Goal: Register for event/course

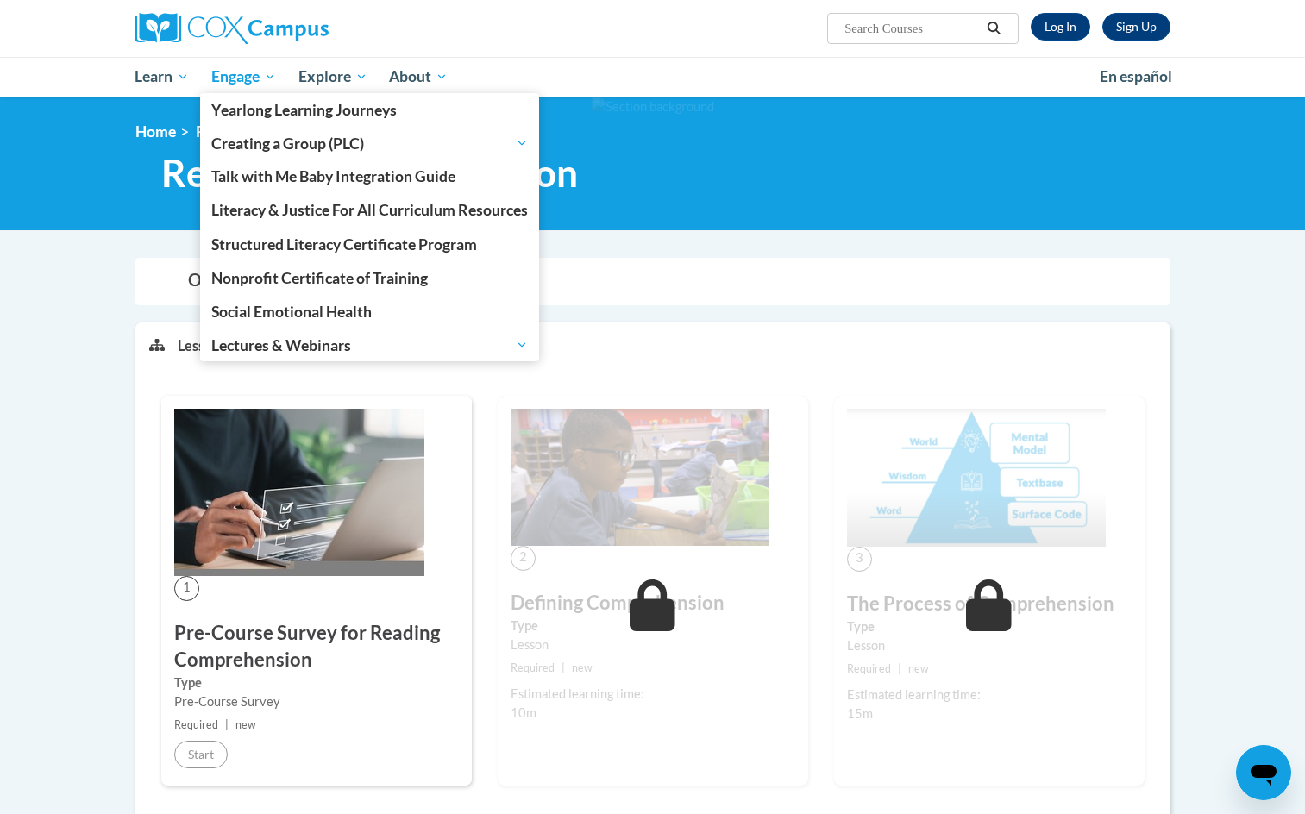
click at [235, 73] on span "Engage" at bounding box center [243, 76] width 65 height 21
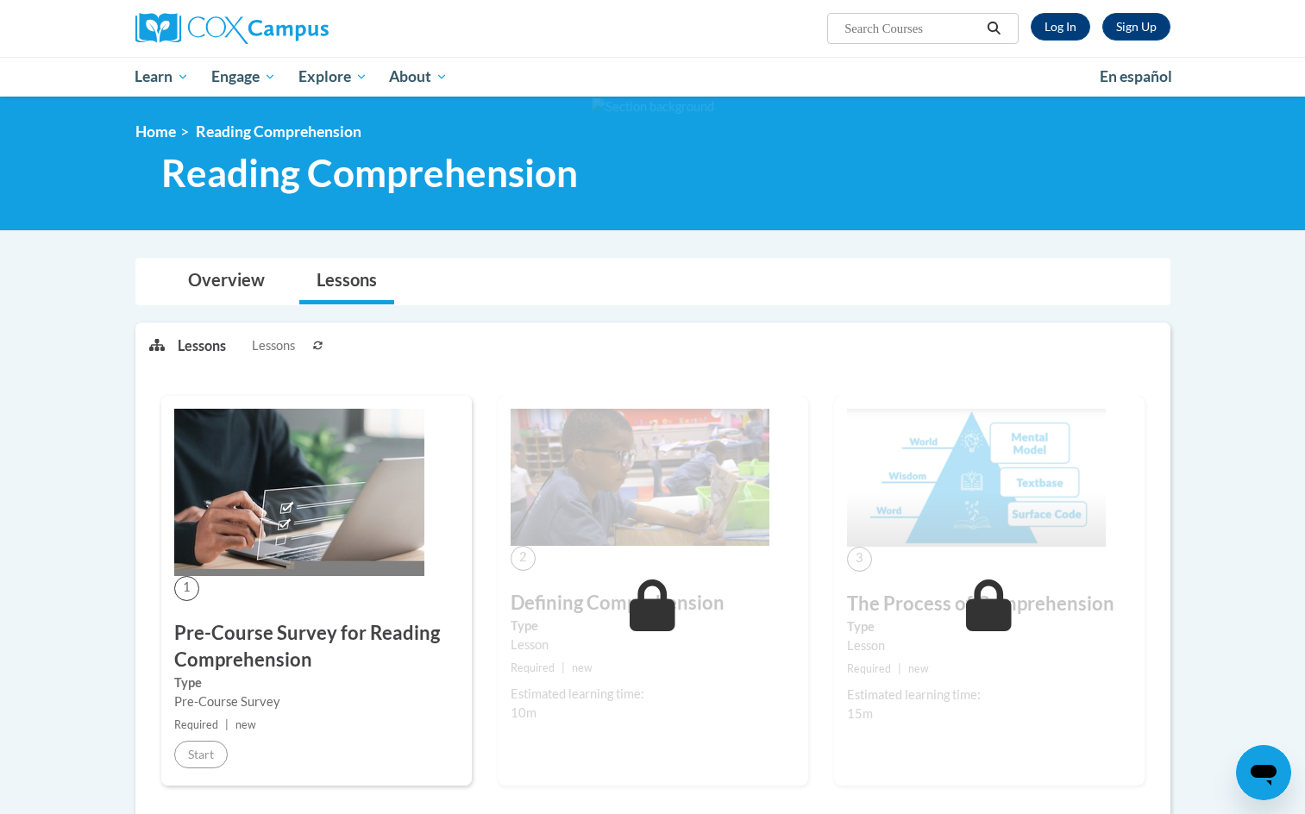
click at [579, 128] on ol "Home Reading Comprehension" at bounding box center [652, 131] width 1035 height 19
click at [1063, 35] on div "Sign Up Log In Search Search..." at bounding box center [829, 22] width 707 height 44
click at [1063, 35] on link "Log In" at bounding box center [1059, 27] width 59 height 28
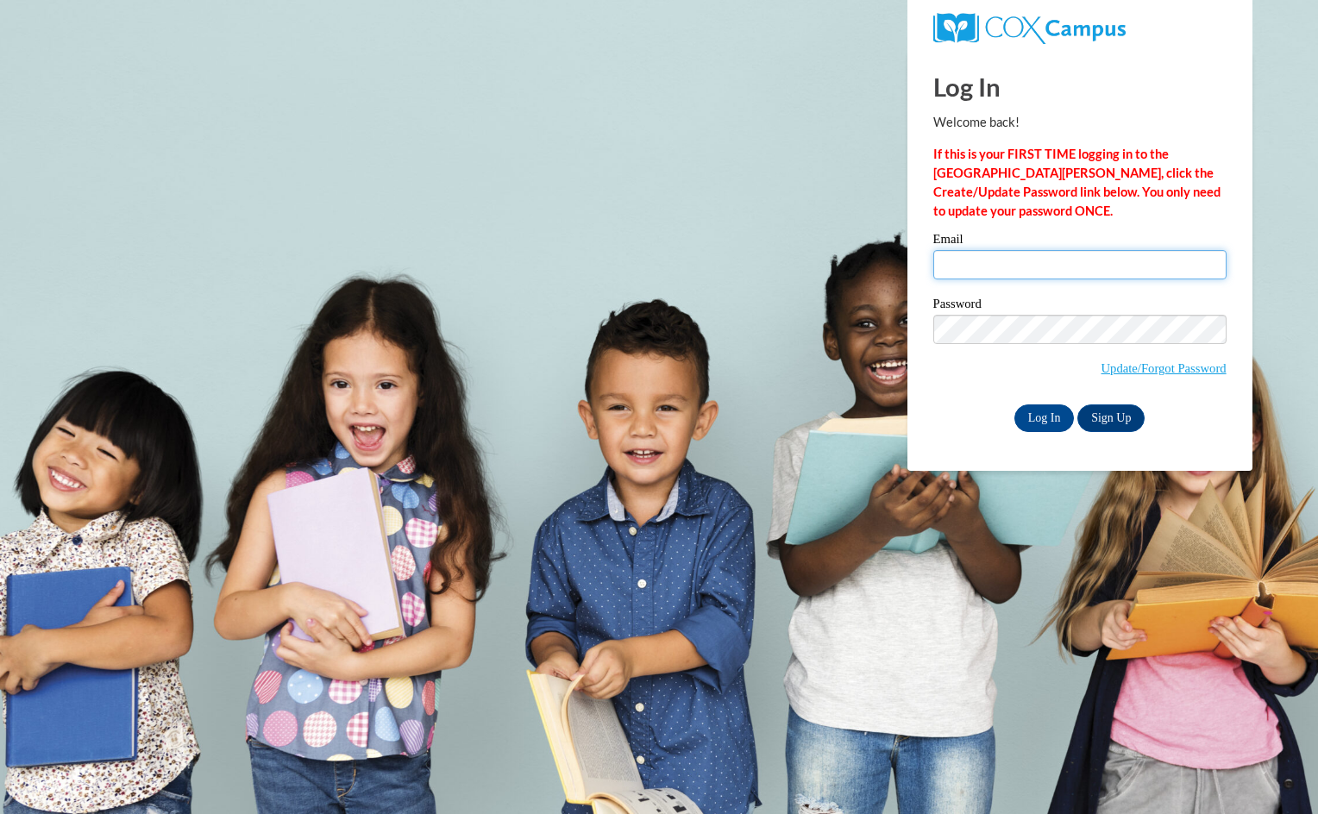
click at [1007, 266] on input "Email" at bounding box center [1079, 264] width 293 height 29
type input "920146456@student.ccga.edu"
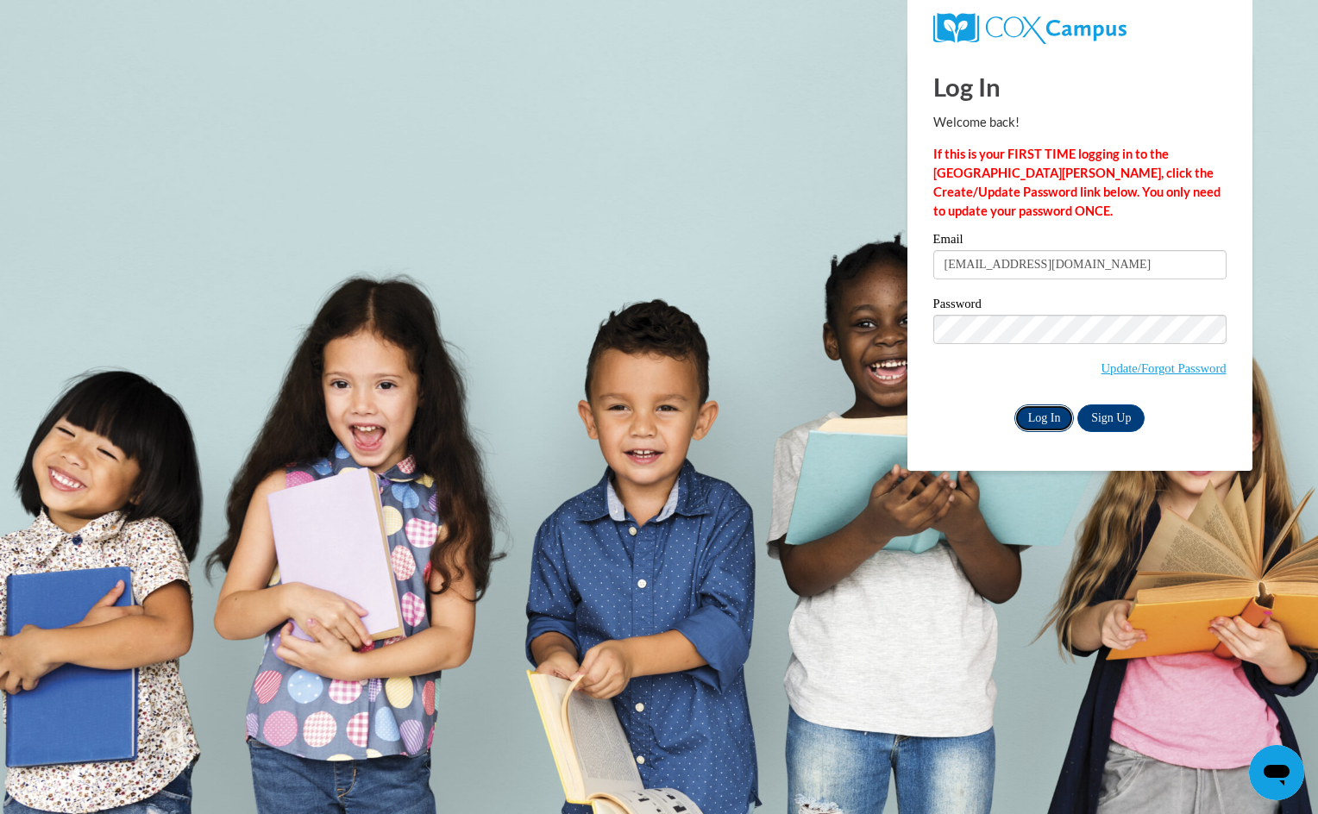
click at [1033, 408] on input "Log In" at bounding box center [1044, 418] width 60 height 28
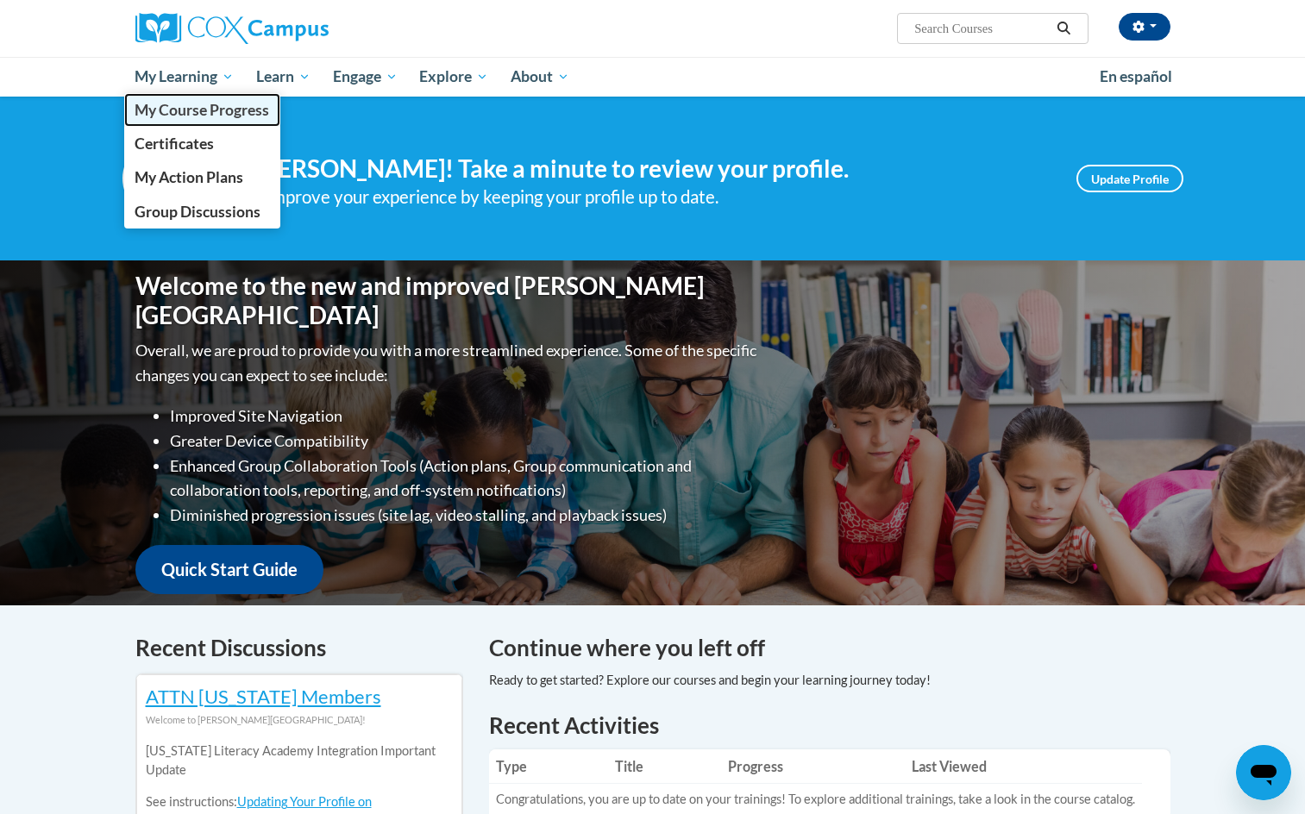
click at [200, 111] on span "My Course Progress" at bounding box center [202, 110] width 135 height 18
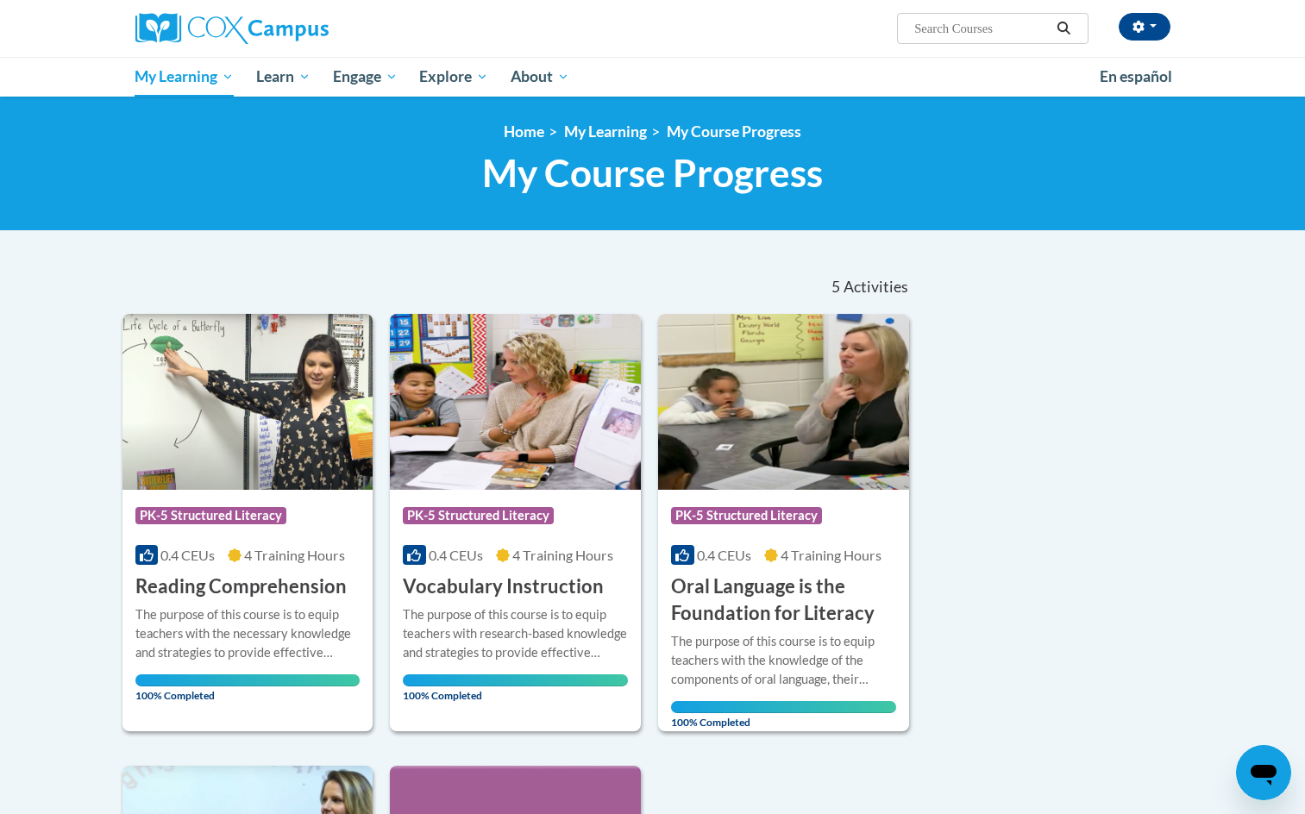
click at [932, 31] on input "Search..." at bounding box center [981, 28] width 138 height 21
type input "GADOE Dyslexia"
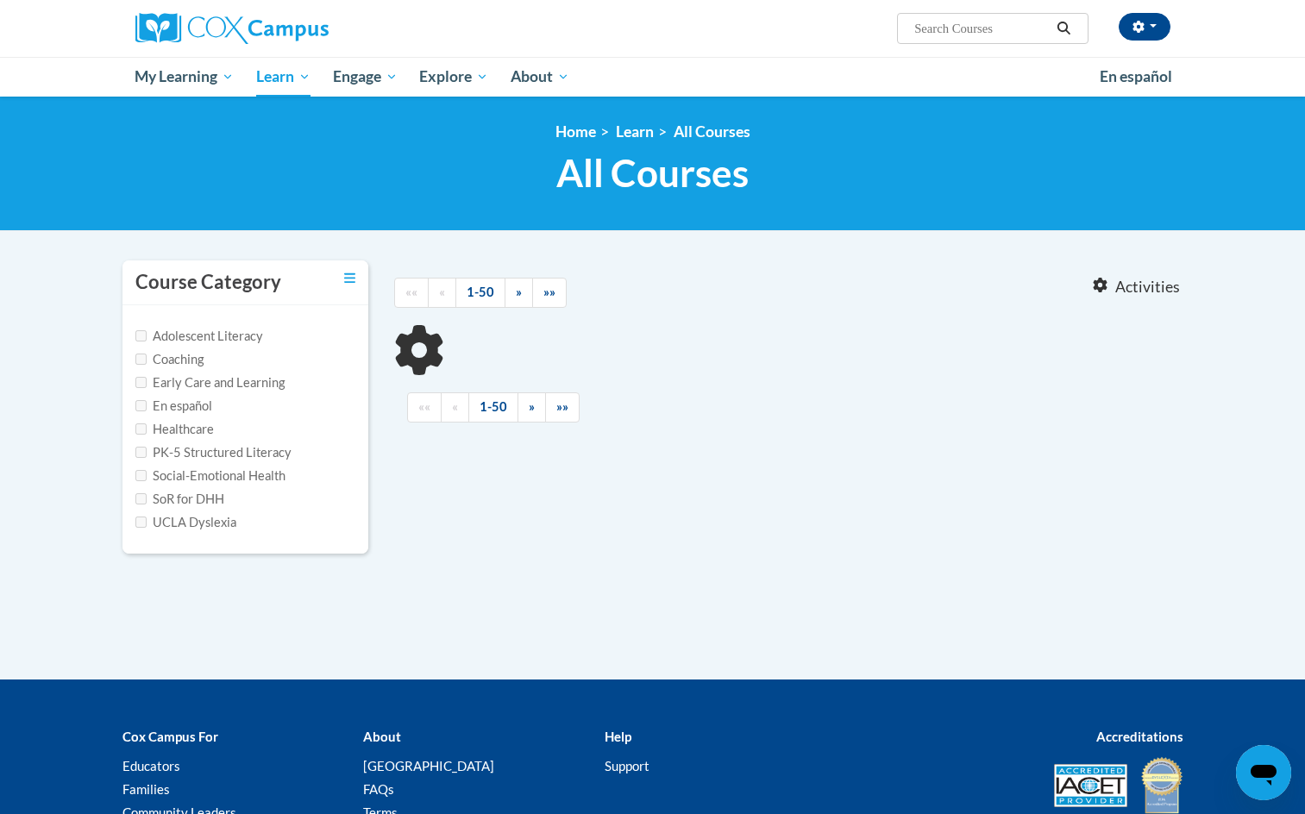
type input "GADOE [MEDICAL_DATA]"
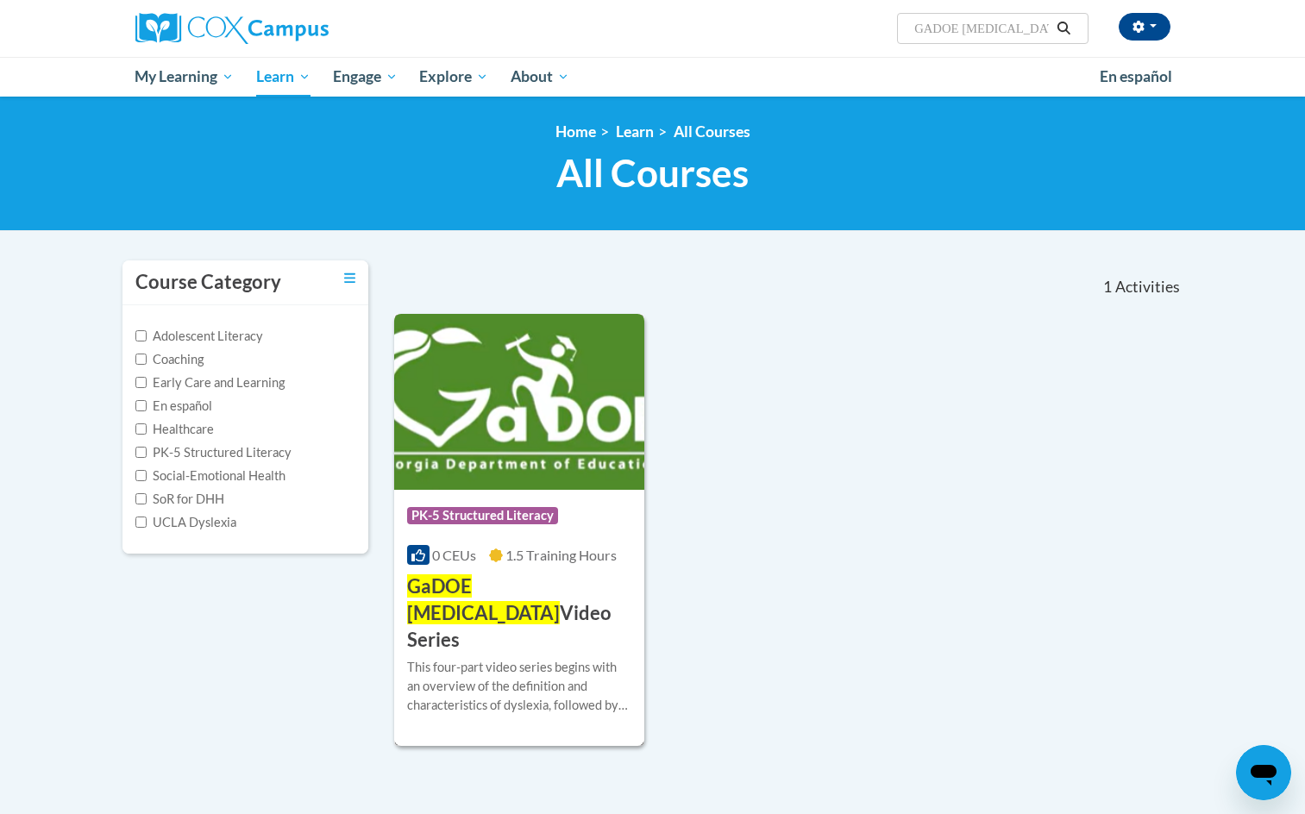
click at [570, 601] on h3 "GaDOE [MEDICAL_DATA] Video Series" at bounding box center [519, 612] width 225 height 79
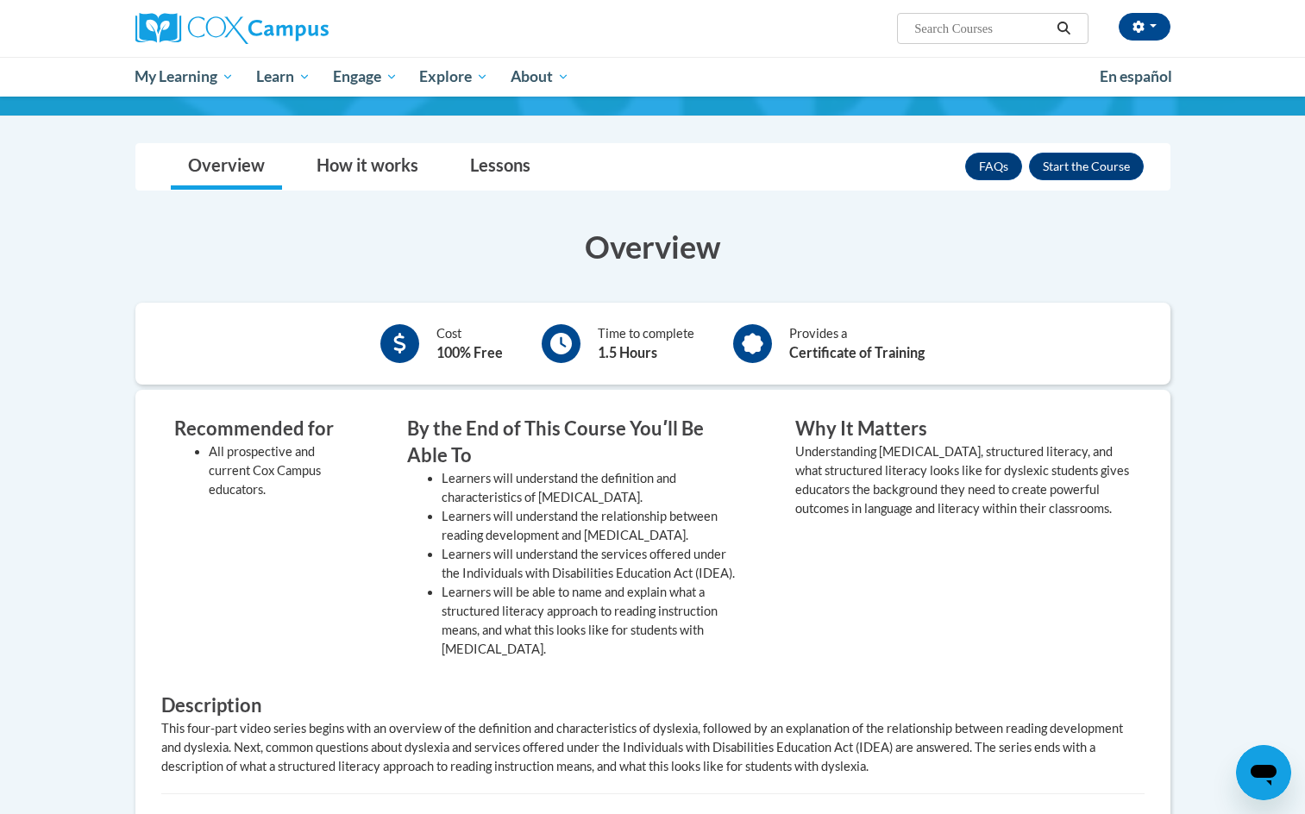
scroll to position [228, 0]
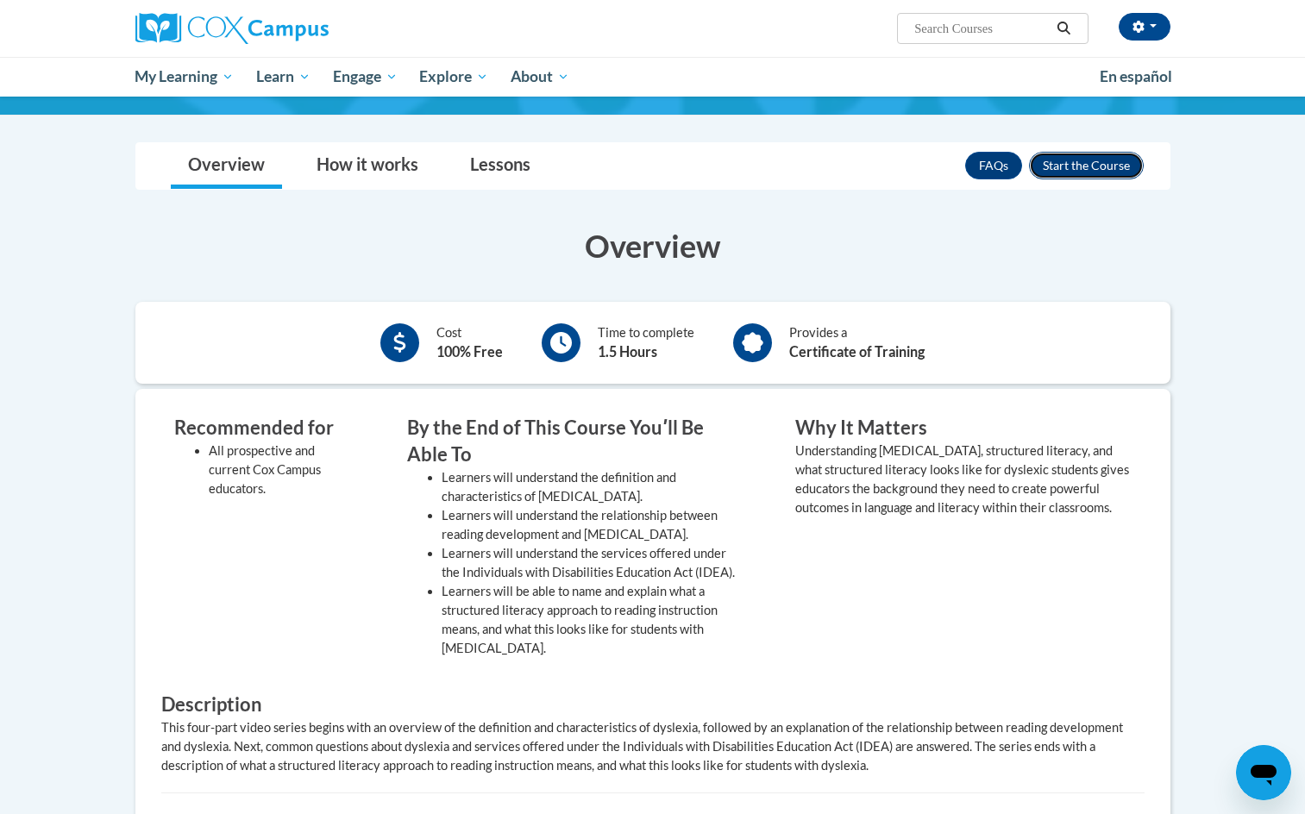
click at [1049, 164] on button "Enroll" at bounding box center [1086, 166] width 115 height 28
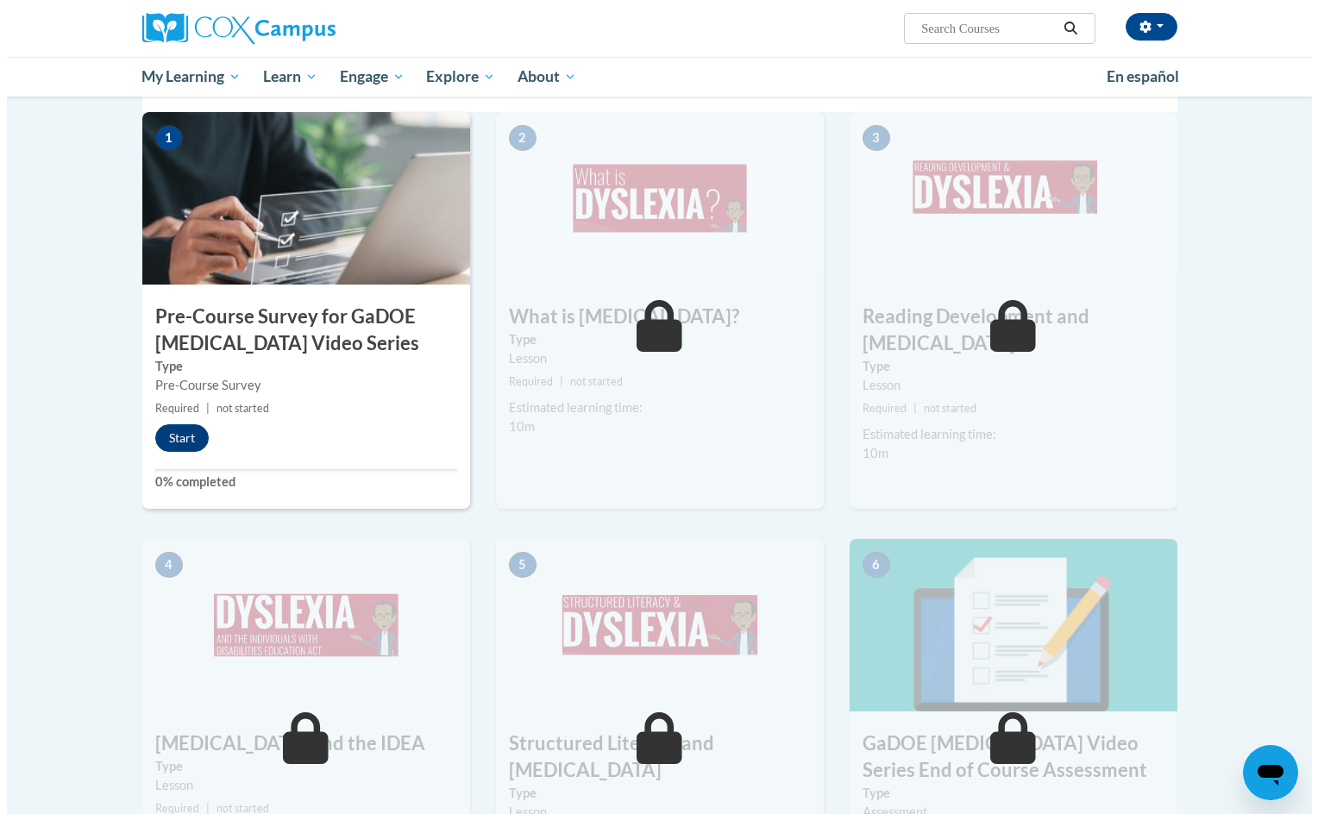
scroll to position [391, 0]
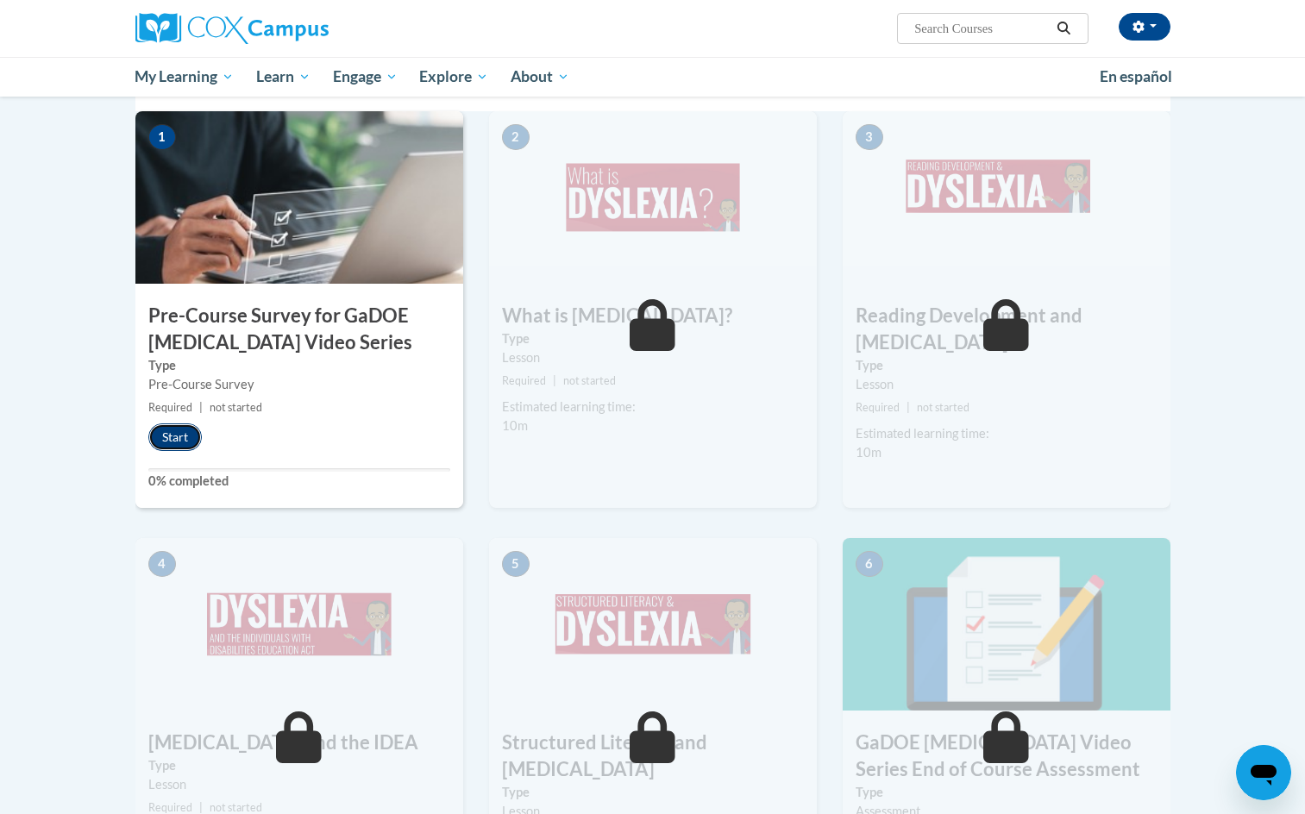
click at [155, 441] on button "Start" at bounding box center [174, 437] width 53 height 28
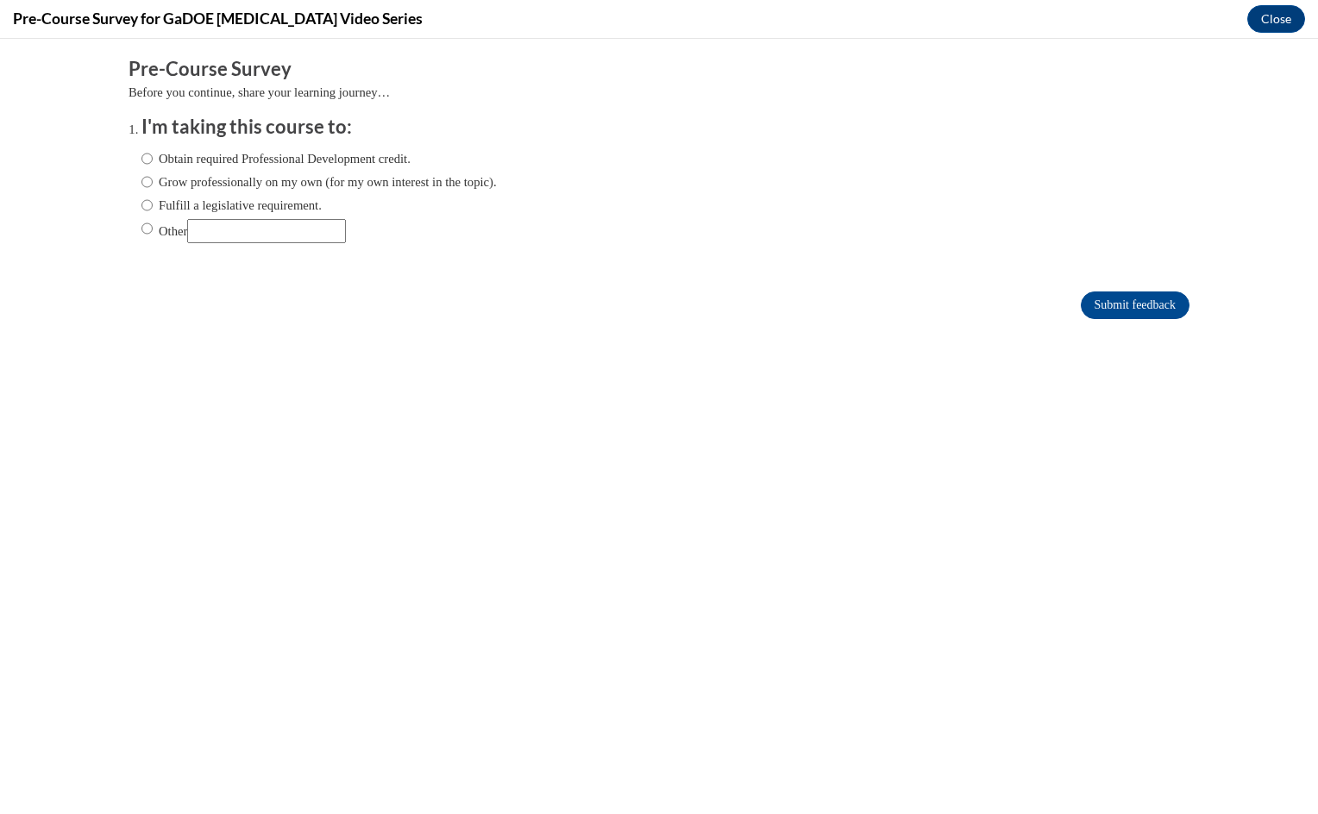
scroll to position [0, 0]
click at [260, 162] on label "Obtain required Professional Development credit." at bounding box center [275, 158] width 269 height 19
click at [153, 162] on input "Obtain required Professional Development credit." at bounding box center [146, 158] width 11 height 19
radio input "true"
click at [1145, 303] on input "Submit feedback" at bounding box center [1134, 305] width 109 height 28
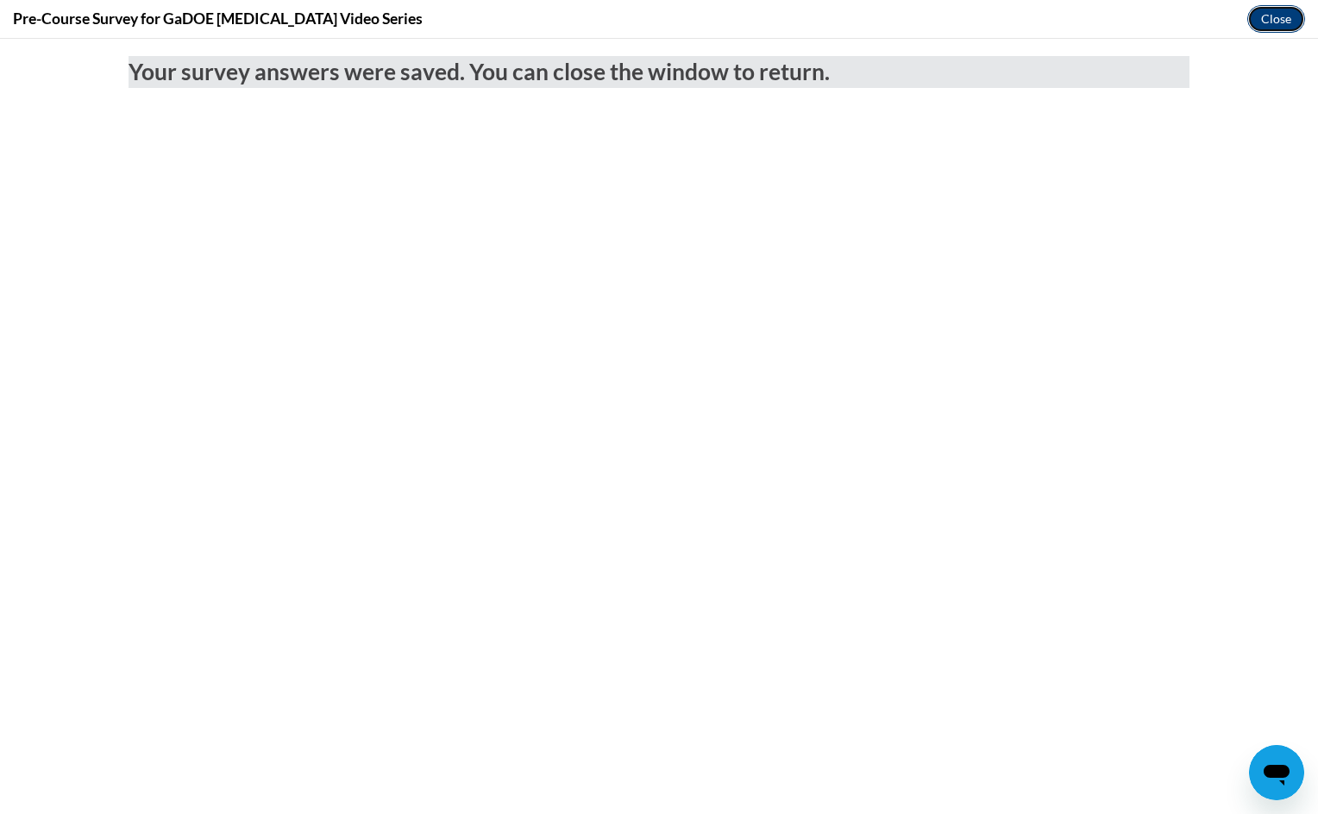
click at [1272, 5] on button "Close" at bounding box center [1276, 19] width 58 height 28
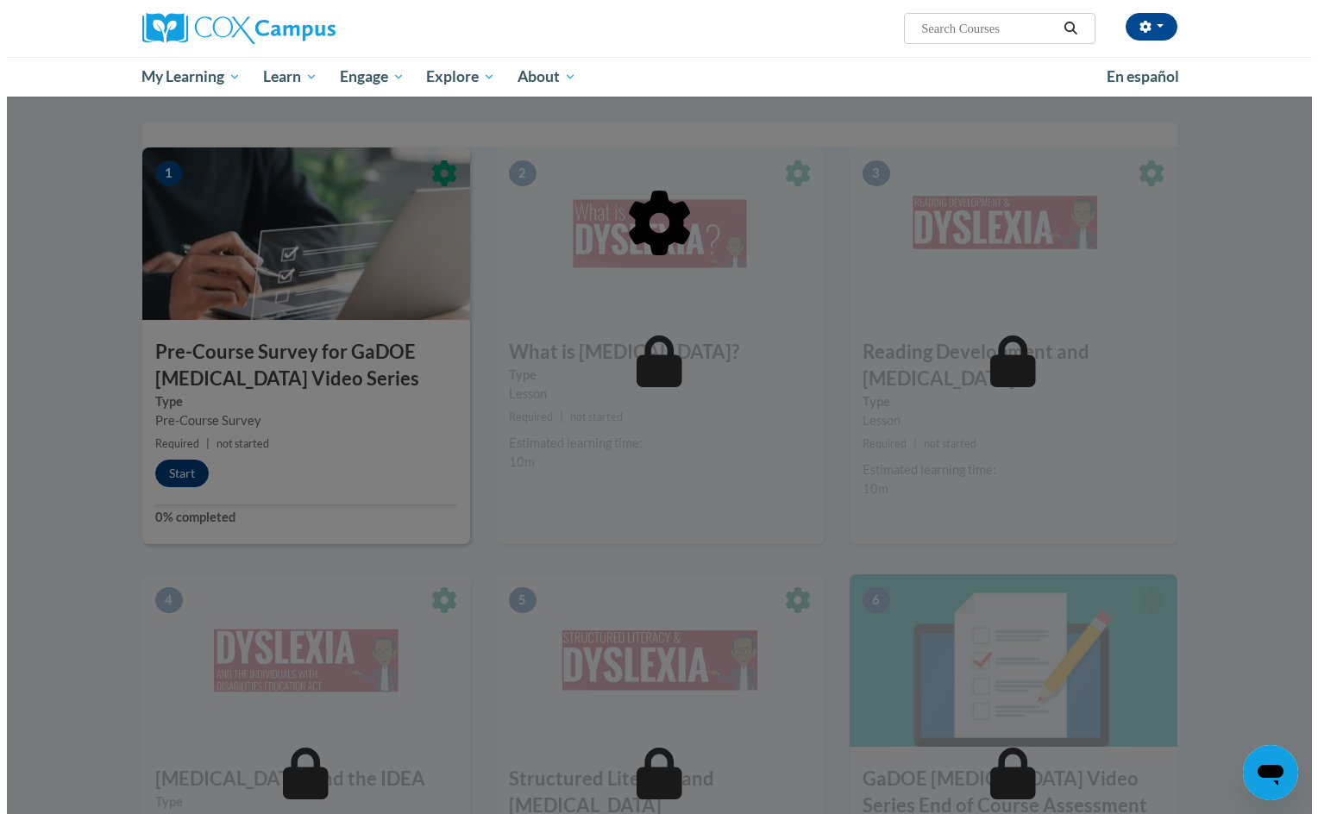
scroll to position [354, 0]
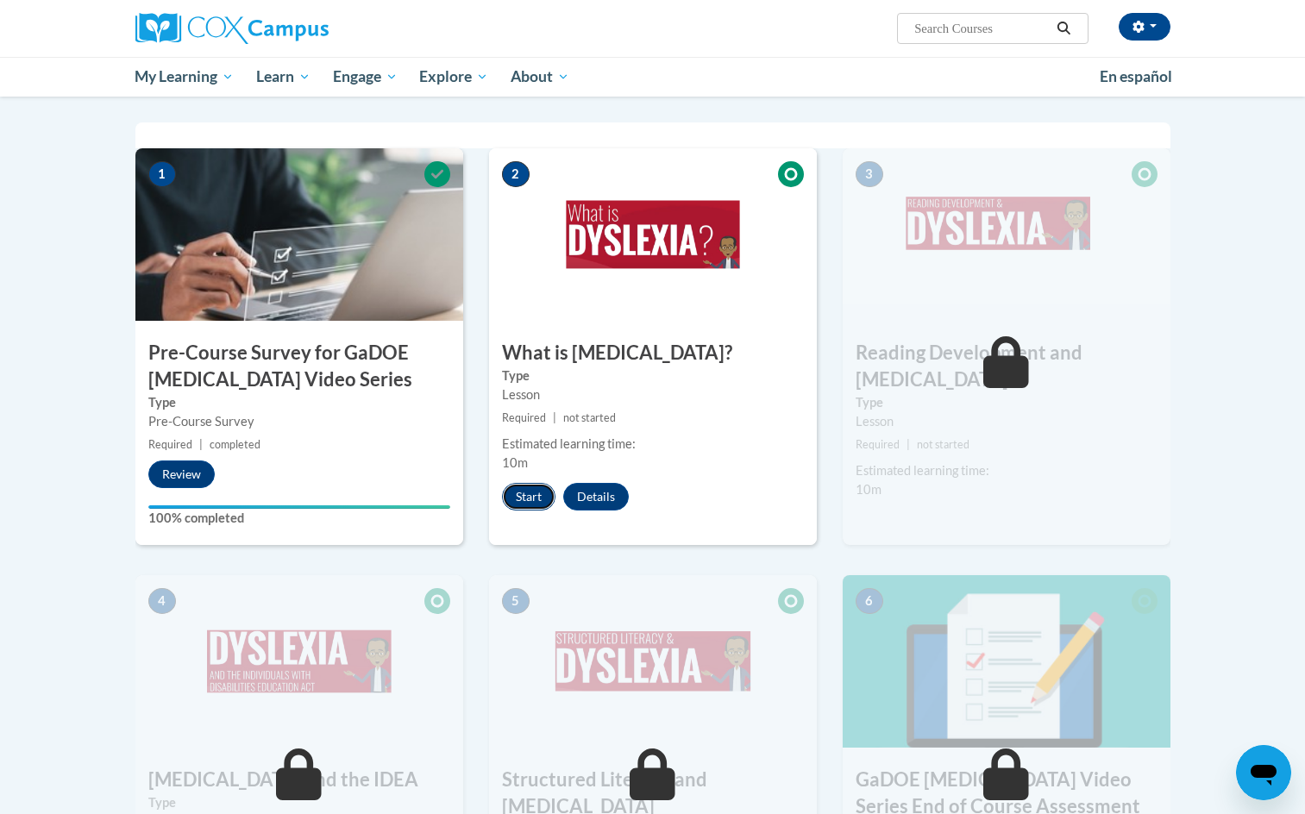
click at [535, 493] on button "Start" at bounding box center [528, 497] width 53 height 28
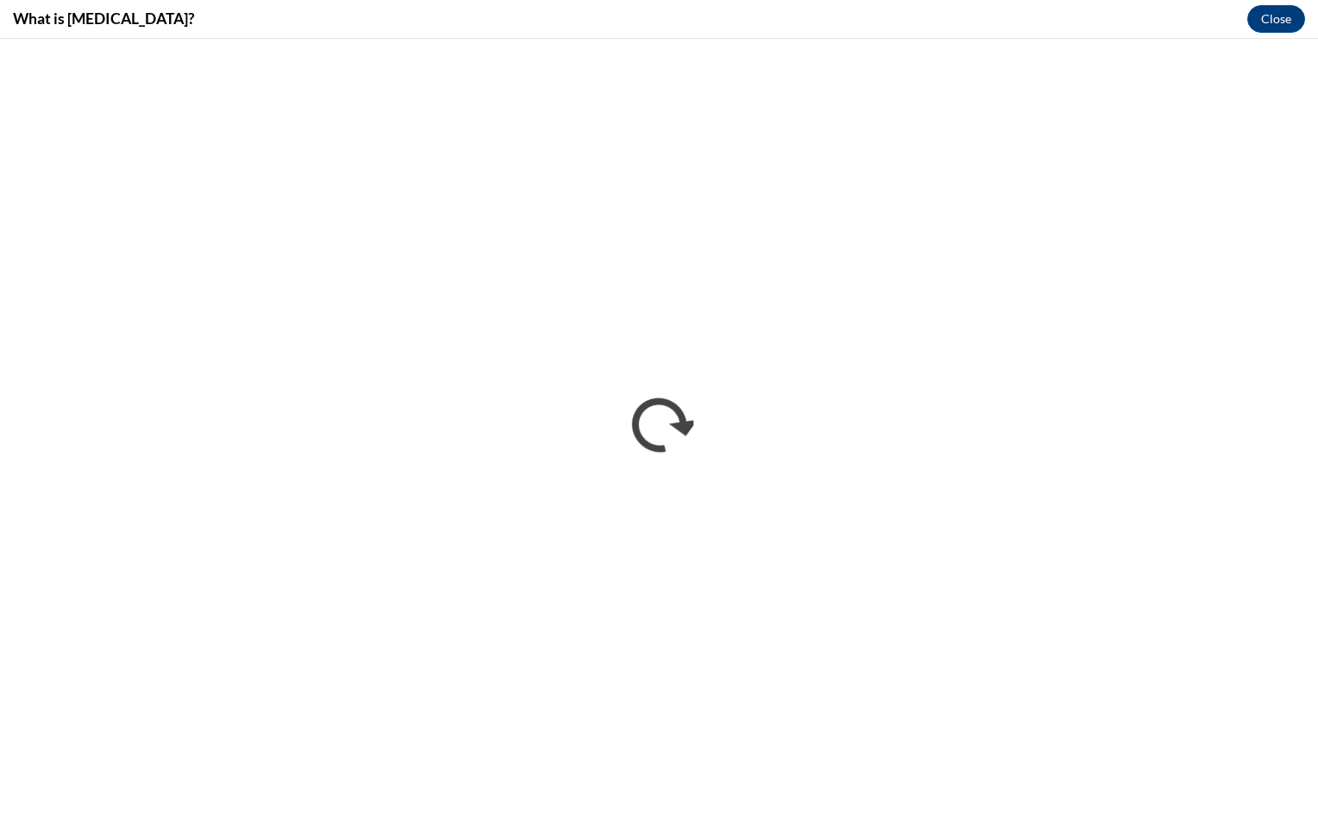
scroll to position [0, 0]
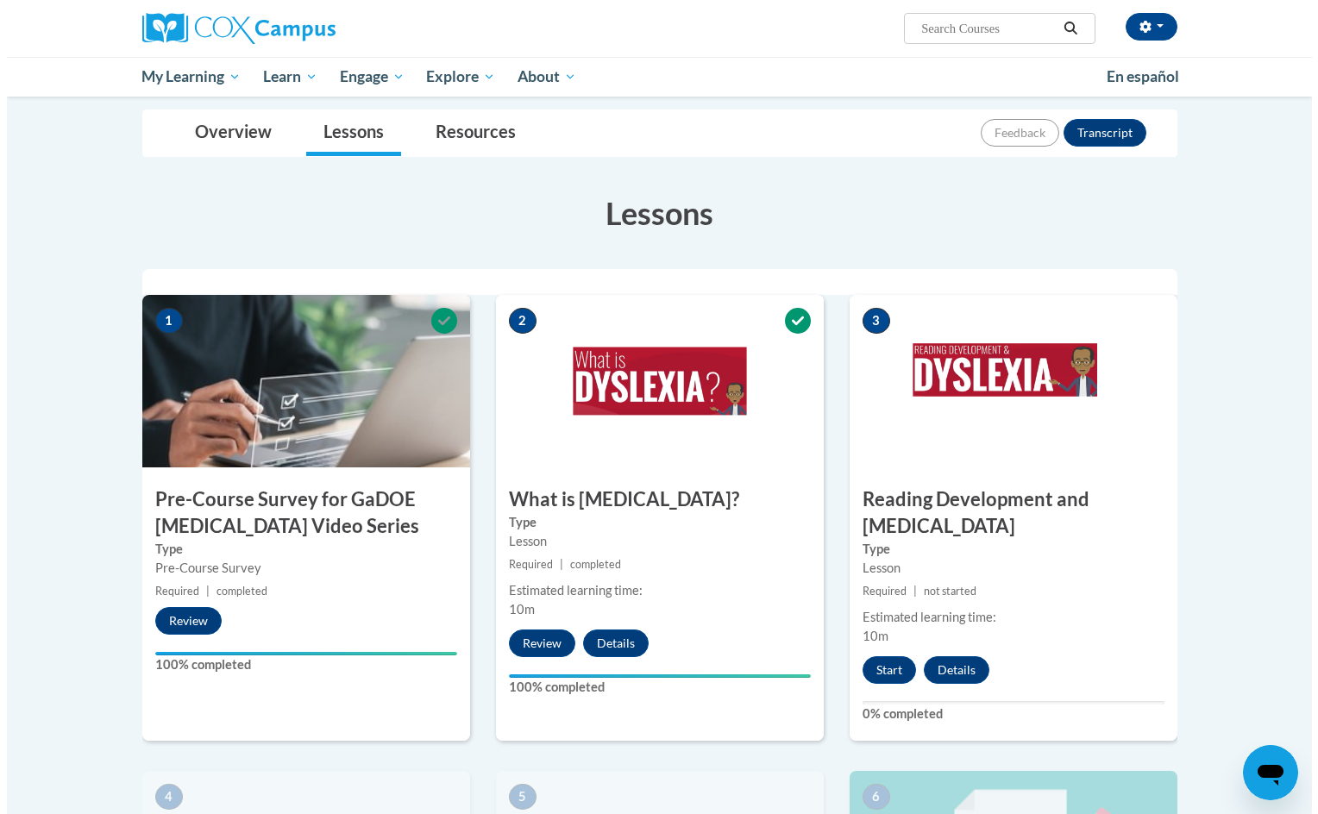
scroll to position [216, 0]
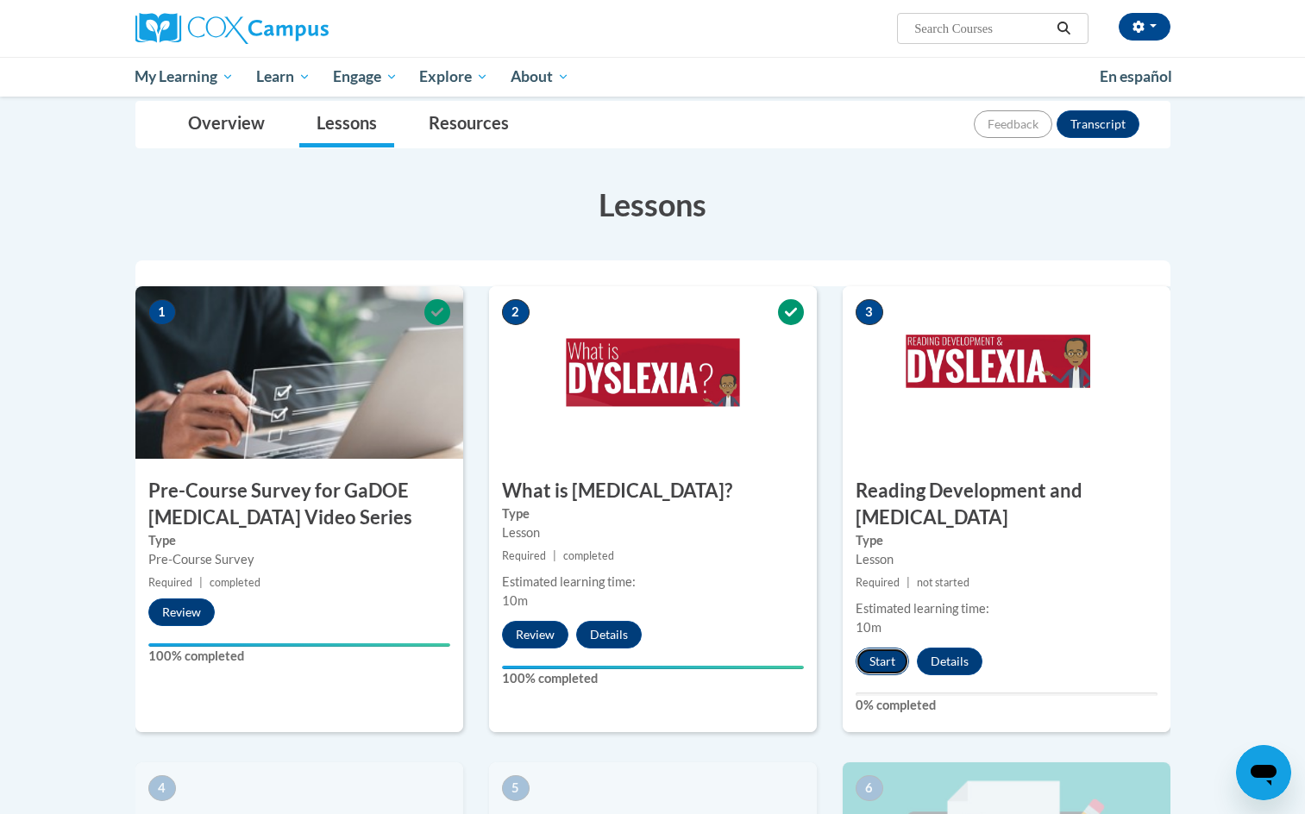
click at [870, 648] on button "Start" at bounding box center [881, 662] width 53 height 28
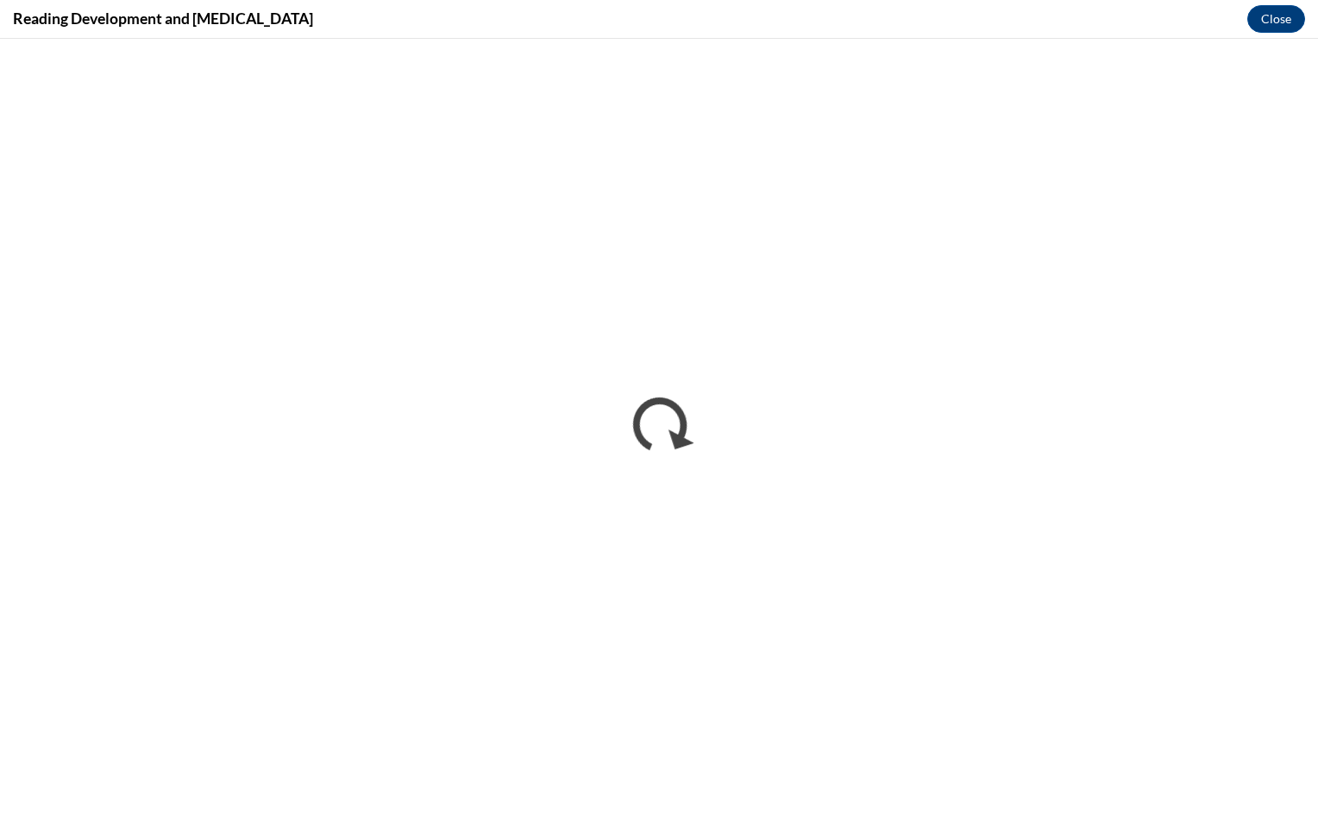
scroll to position [0, 0]
